Goal: Transaction & Acquisition: Purchase product/service

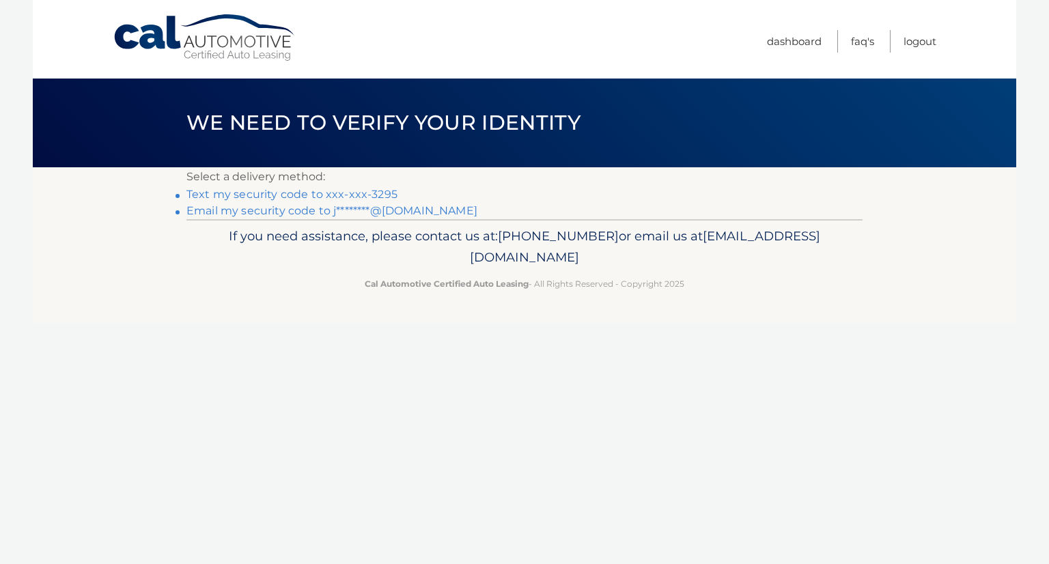
click at [264, 195] on link "Text my security code to xxx-xxx-3295" at bounding box center [291, 194] width 211 height 13
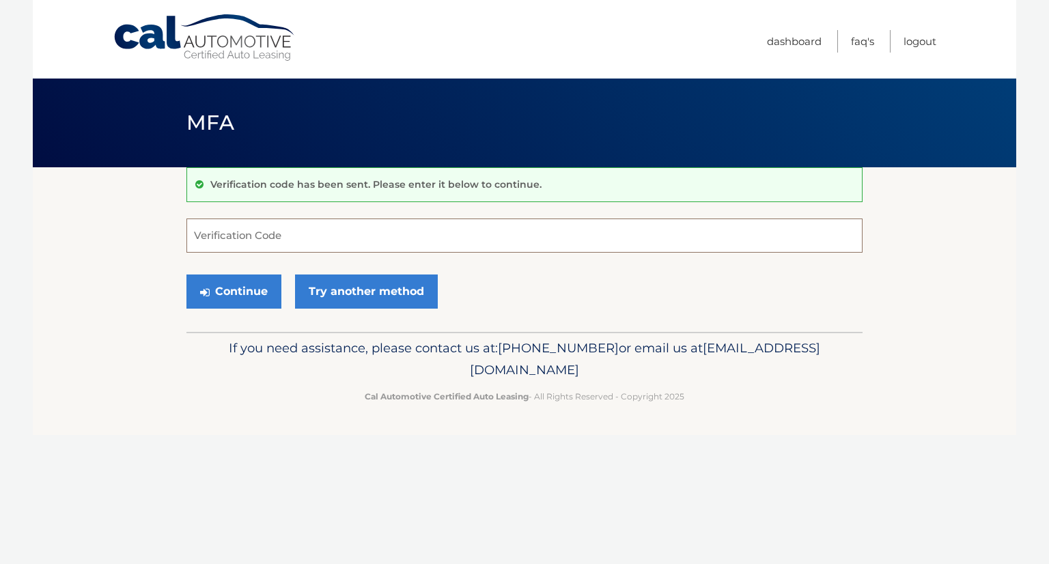
click at [195, 231] on input "Verification Code" at bounding box center [524, 235] width 676 height 34
type input "956477"
click at [229, 295] on button "Continue" at bounding box center [233, 291] width 95 height 34
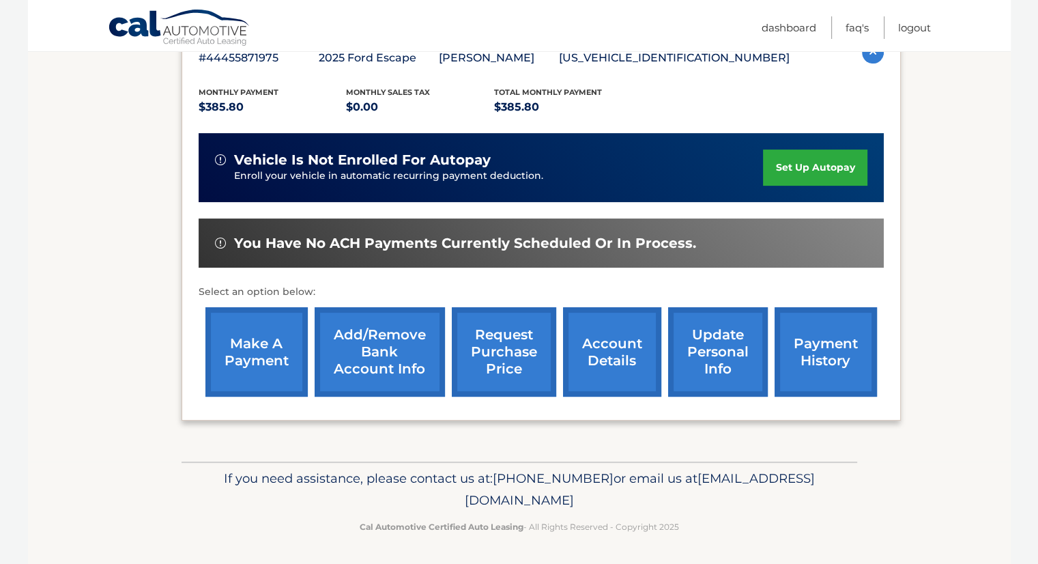
scroll to position [261, 0]
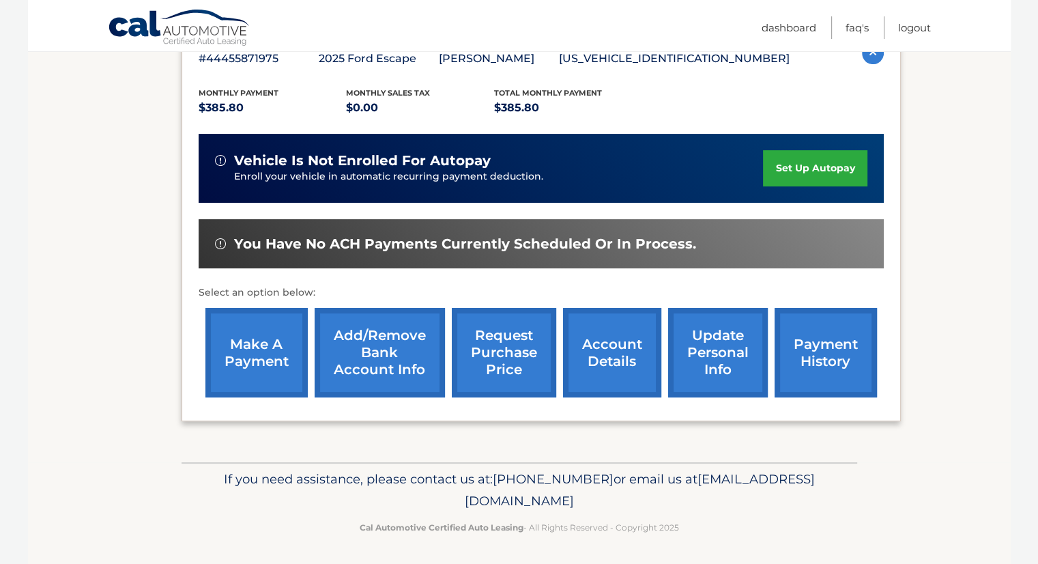
click at [246, 345] on link "make a payment" at bounding box center [257, 352] width 102 height 89
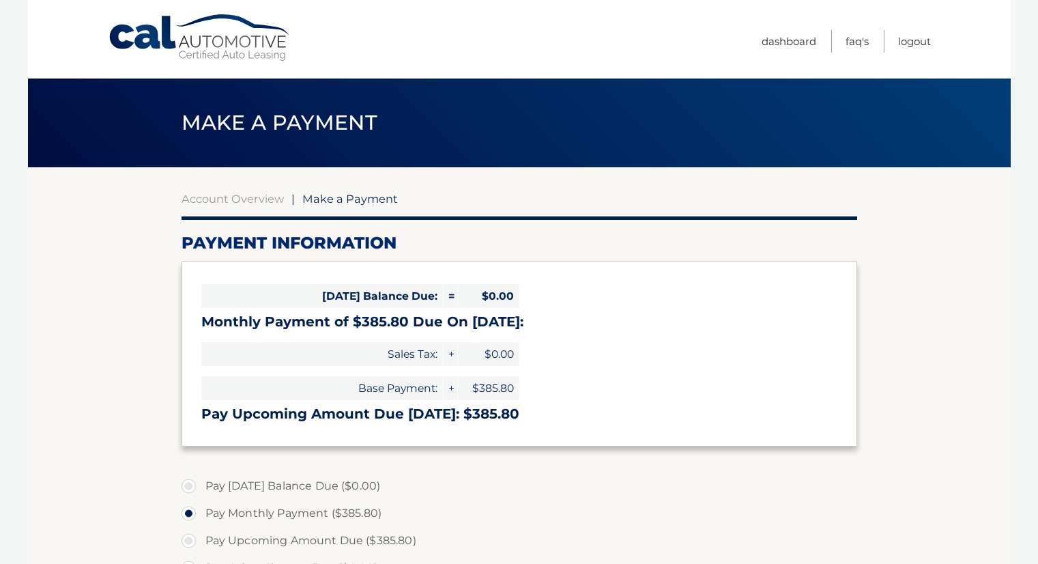
select select "ZmFlNWVmZGQtNzZlNi00YTY3LWE4NDgtOGQ5MGE2MmYyNjRm"
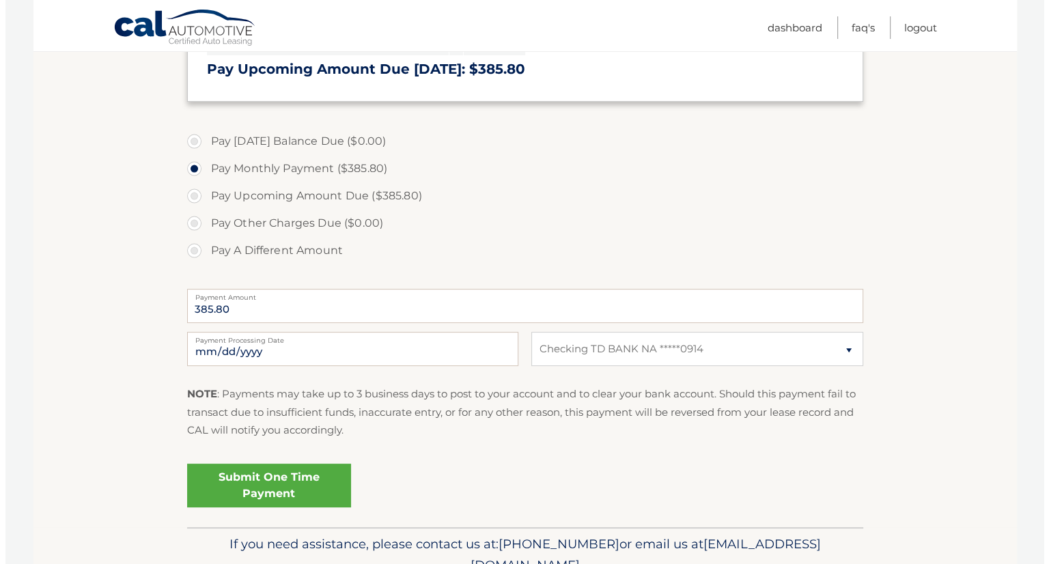
scroll to position [345, 0]
click at [259, 491] on link "Submit One Time Payment" at bounding box center [264, 485] width 164 height 44
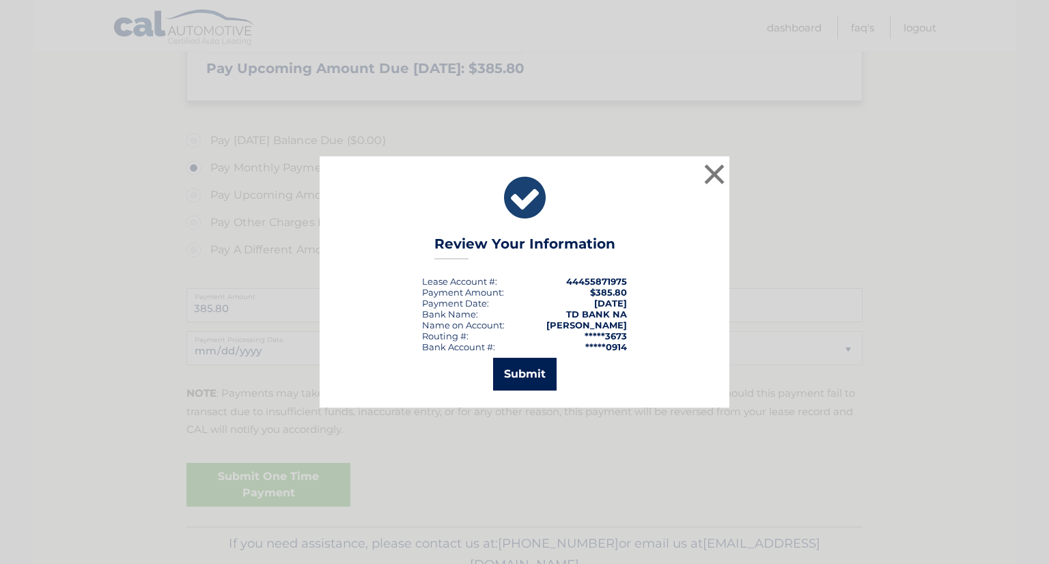
click at [525, 375] on button "Submit" at bounding box center [524, 374] width 63 height 33
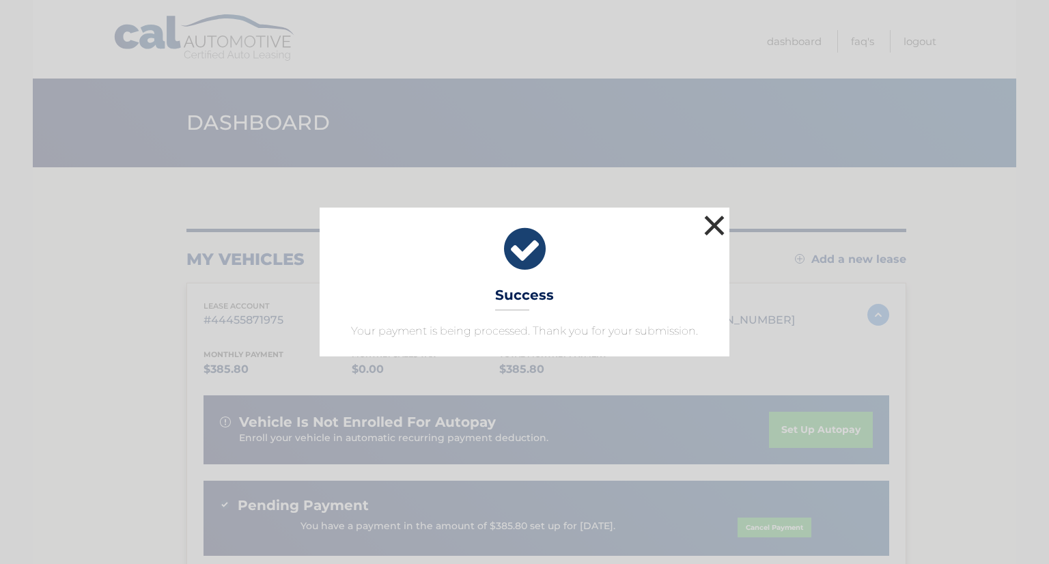
click at [712, 229] on button "×" at bounding box center [714, 225] width 27 height 27
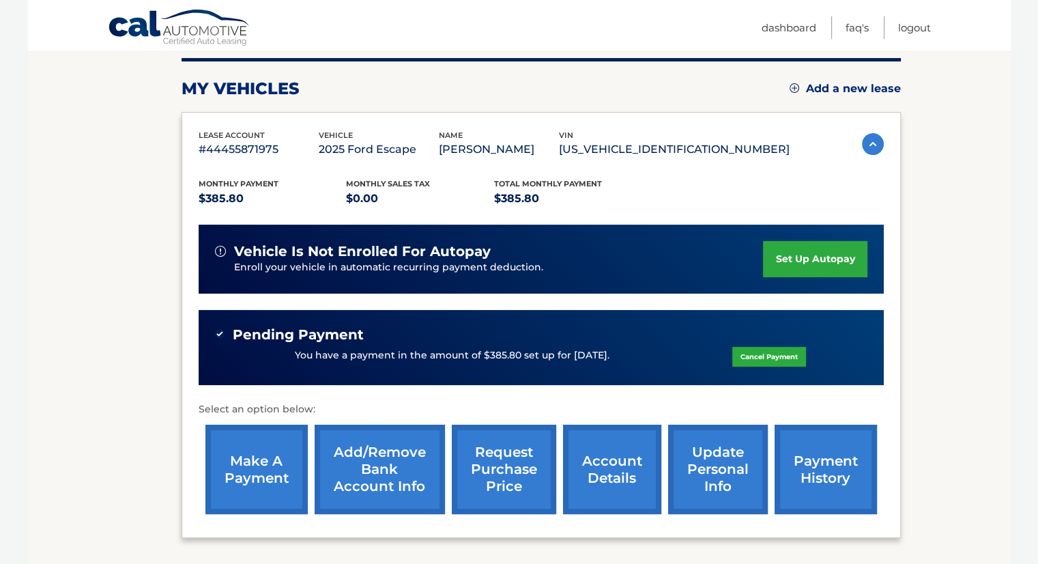
scroll to position [178, 0]
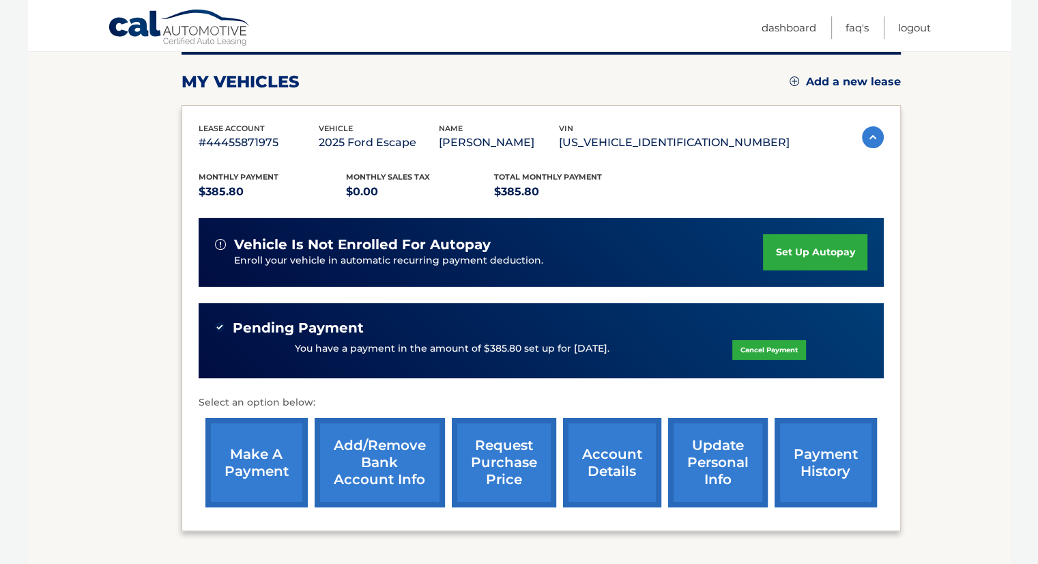
click at [827, 457] on link "payment history" at bounding box center [826, 462] width 102 height 89
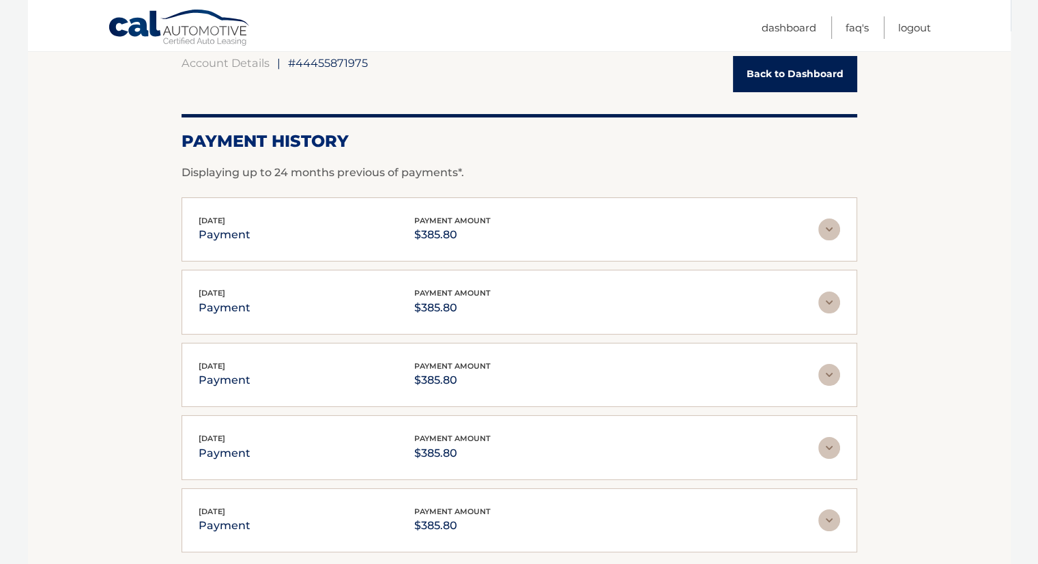
scroll to position [130, 0]
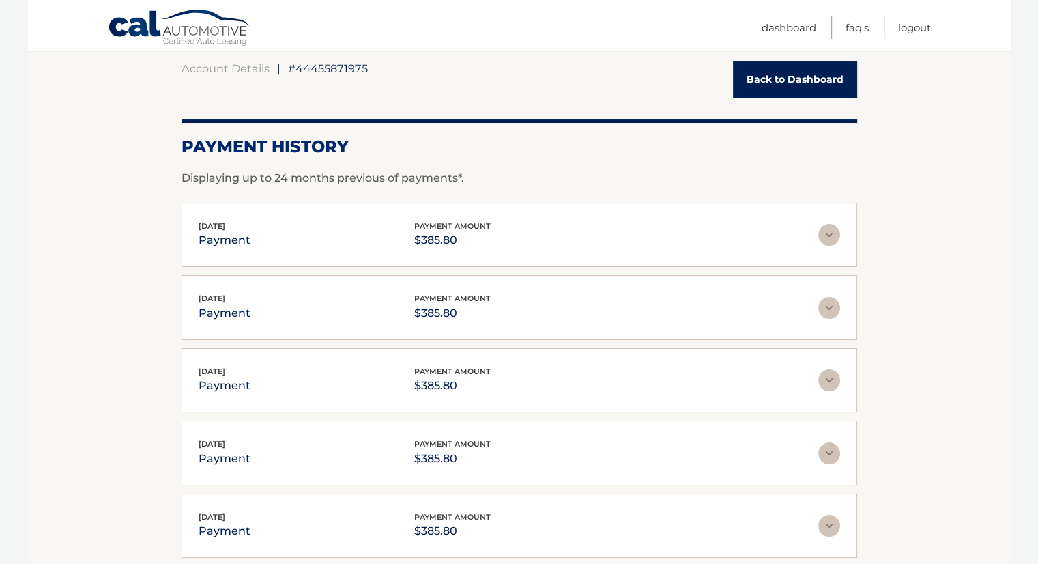
click at [752, 85] on link "Back to Dashboard" at bounding box center [795, 79] width 124 height 36
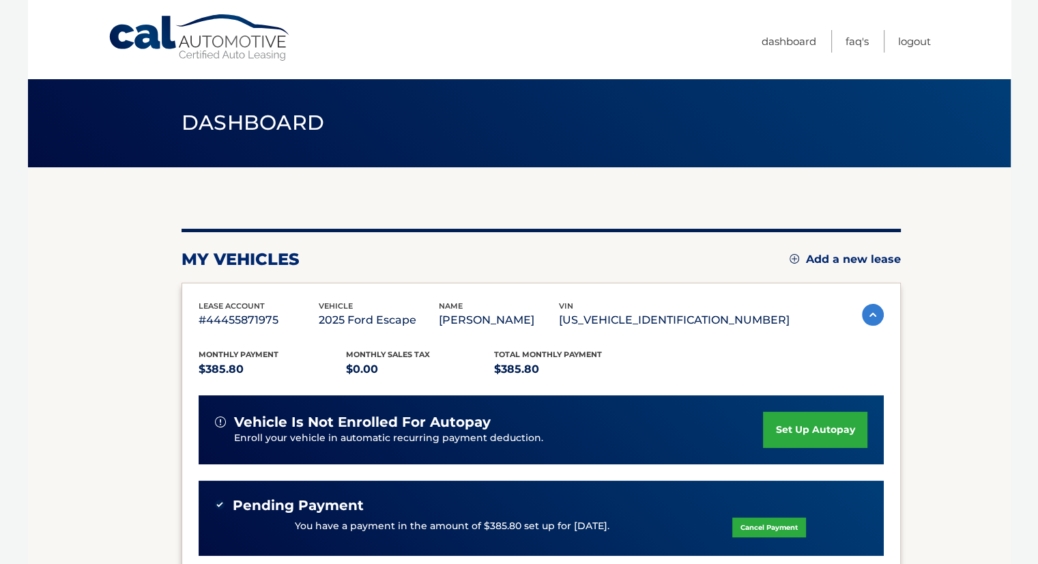
scroll to position [154, 0]
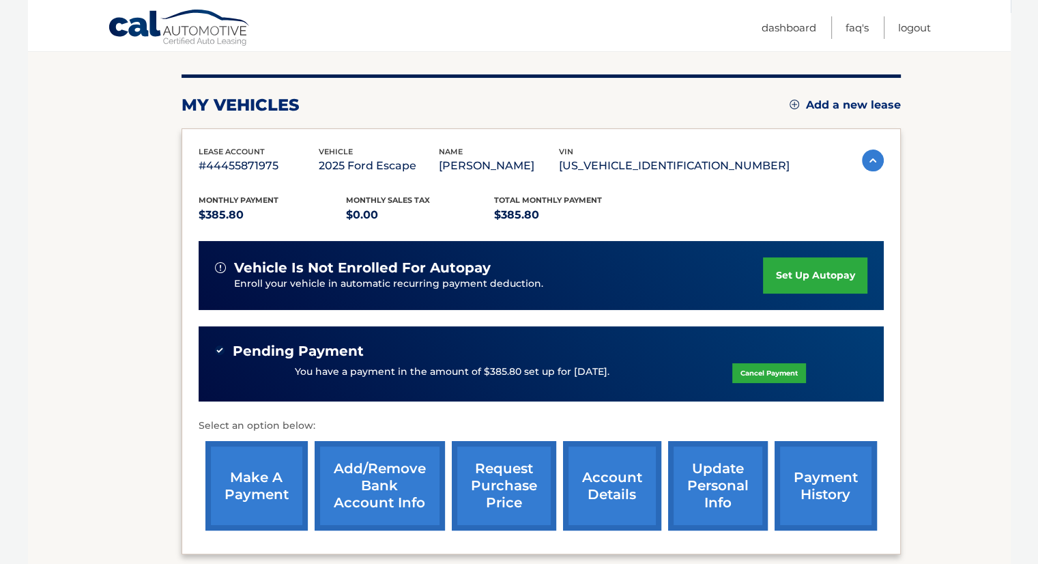
click at [617, 485] on link "account details" at bounding box center [612, 485] width 98 height 89
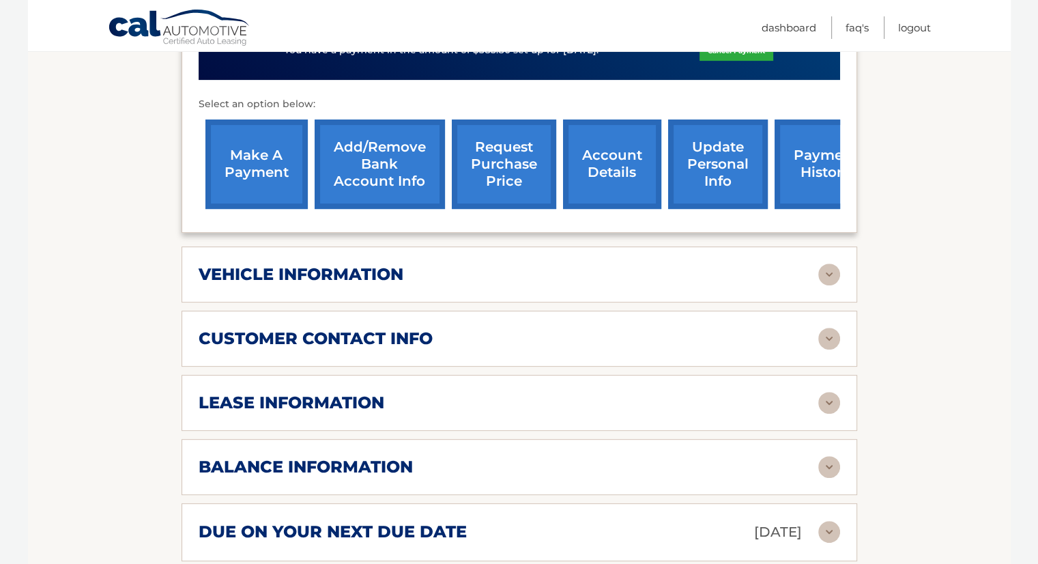
scroll to position [494, 0]
click at [836, 399] on img at bounding box center [830, 403] width 22 height 22
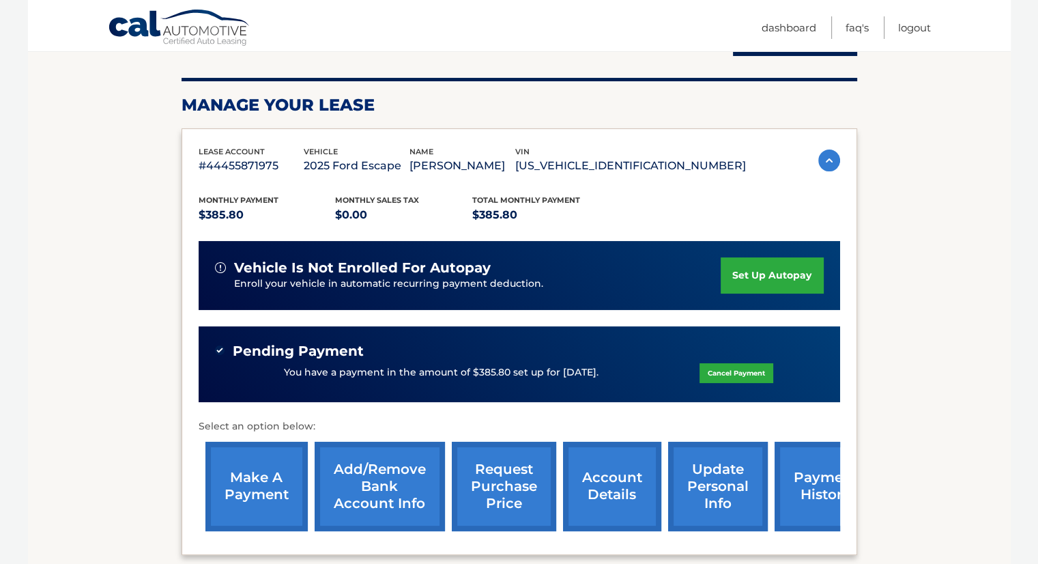
scroll to position [144, 0]
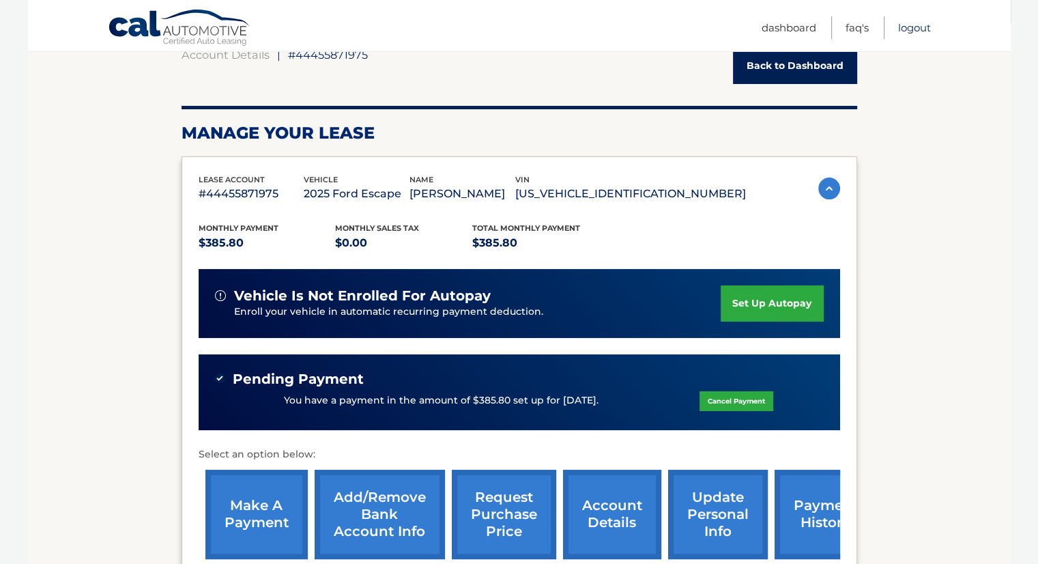
click at [914, 28] on link "Logout" at bounding box center [914, 27] width 33 height 23
